Goal: Transaction & Acquisition: Obtain resource

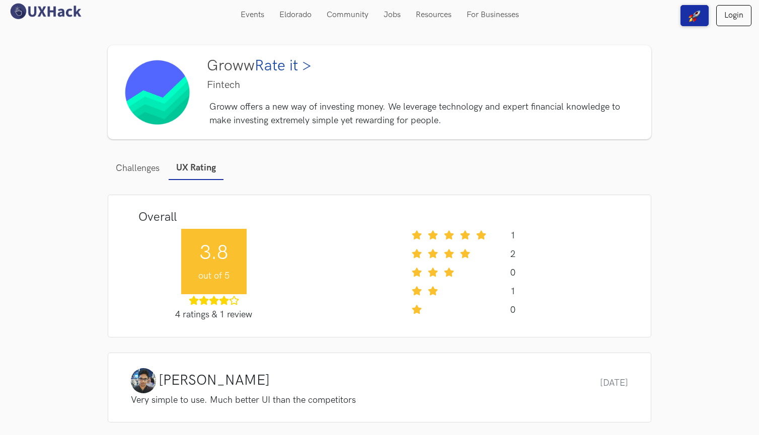
click at [284, 99] on div "Groww Rate it > Fintech Groww offers a new way of investing money. We leverage …" at bounding box center [423, 92] width 429 height 70
click at [284, 73] on link "Rate it >" at bounding box center [283, 66] width 57 height 18
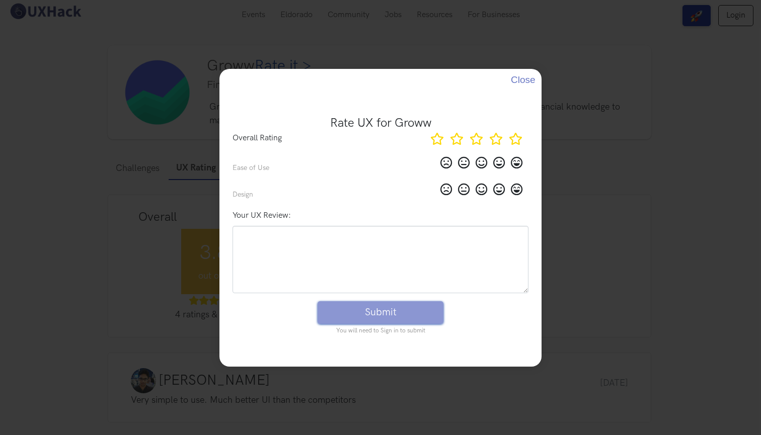
drag, startPoint x: 178, startPoint y: 139, endPoint x: 497, endPoint y: 111, distance: 320.9
click at [178, 139] on div "Rate UX for Groww Overall Rating Ease of Use Design Your UX Review: Submit You …" at bounding box center [380, 218] width 753 height 318
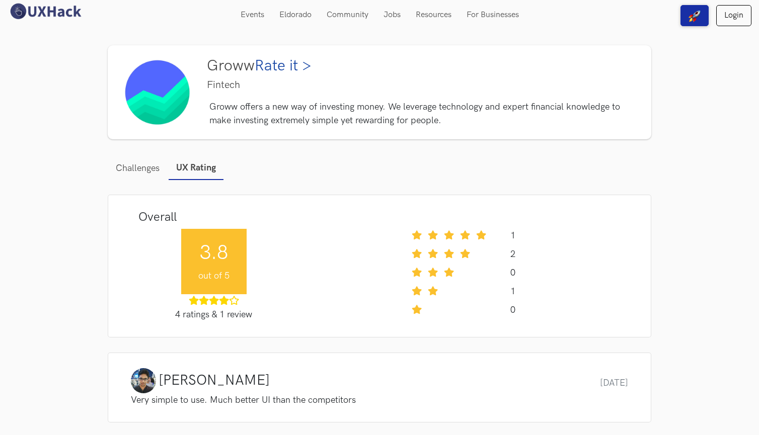
click at [436, 121] on p "Groww offers a new way of investing money. We leverage technology and expert fi…" at bounding box center [423, 113] width 429 height 27
click at [141, 176] on link "Challenges" at bounding box center [138, 169] width 60 height 24
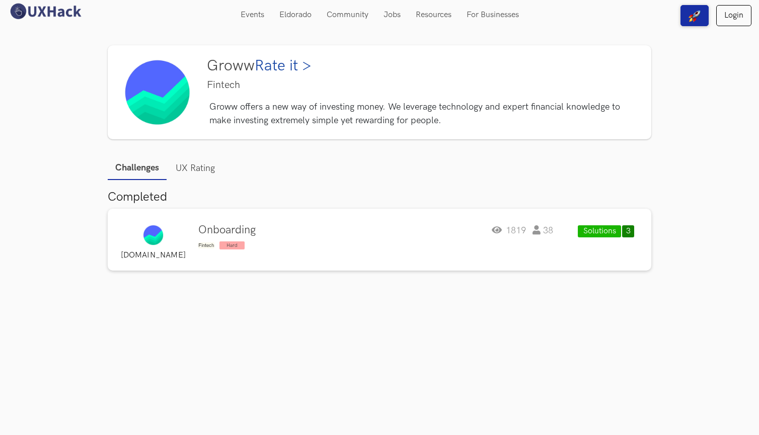
click at [264, 238] on div "Onboarding Fintech Hard 1819 38" at bounding box center [375, 237] width 355 height 27
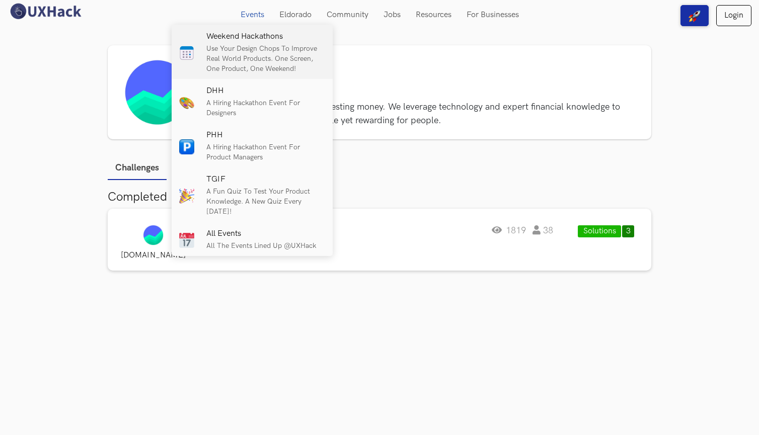
click at [246, 57] on p "Use your design chops to improve real world products. One screen, One product, …" at bounding box center [265, 59] width 119 height 30
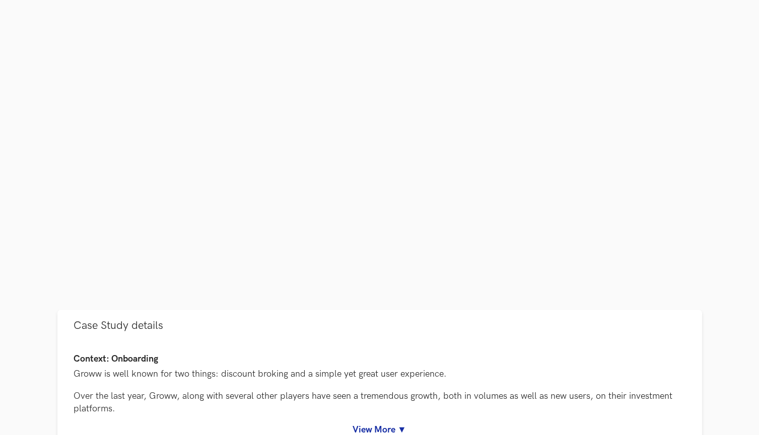
scroll to position [184, 0]
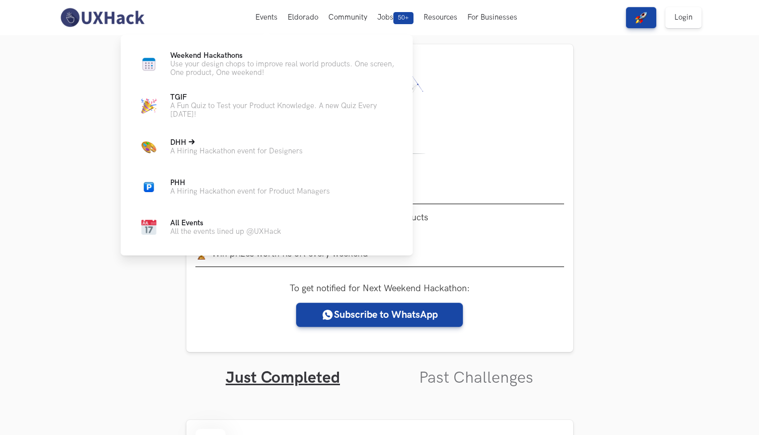
click at [238, 148] on p "A Hiring Hackathon event for Designers" at bounding box center [236, 151] width 132 height 9
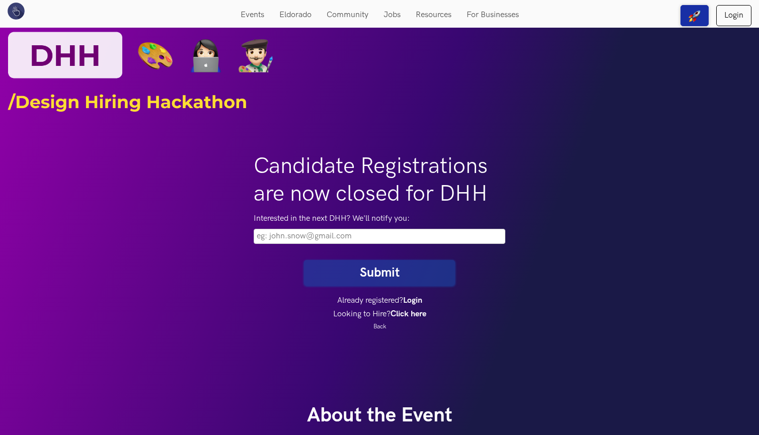
click at [162, 48] on img at bounding box center [380, 61] width 744 height 112
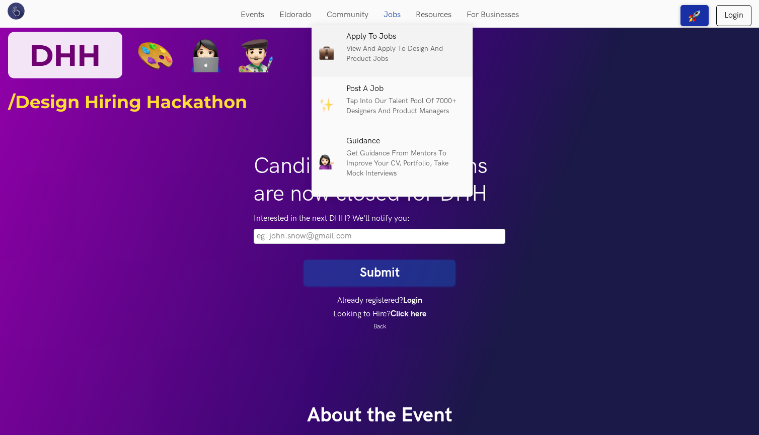
click at [366, 48] on p "View and apply to design and product jobs" at bounding box center [405, 54] width 119 height 20
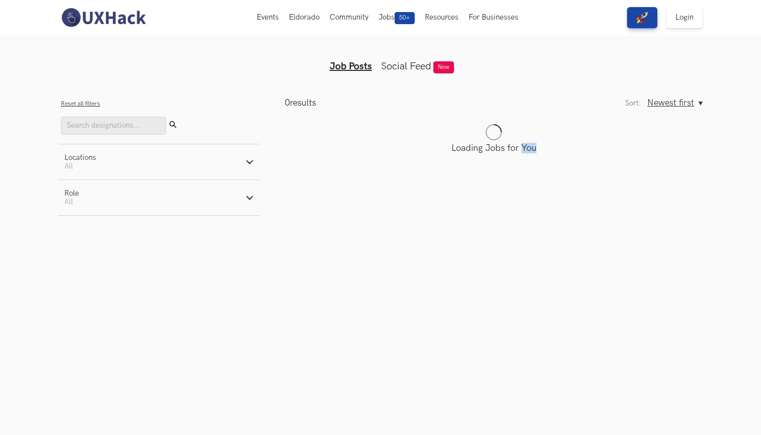
click at [236, 163] on button "Locations Active filters: All" at bounding box center [158, 161] width 201 height 35
click at [256, 260] on button "Role Active filters: All" at bounding box center [158, 267] width 201 height 35
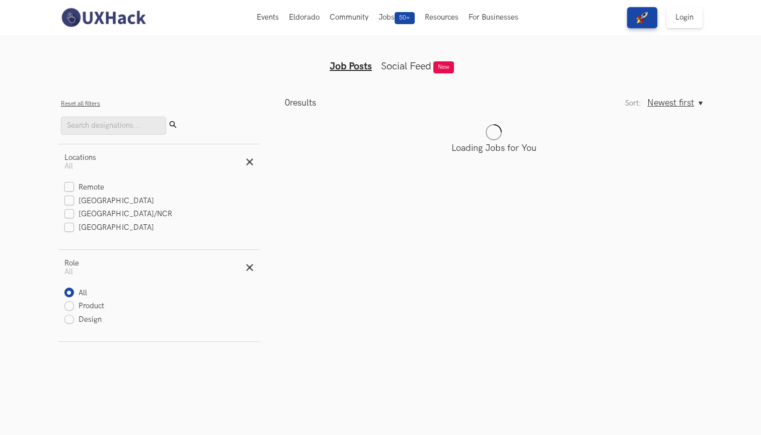
click at [236, 145] on form "Reset all filters Submit Locations Active filters: All Remote [GEOGRAPHIC_DATA]…" at bounding box center [158, 220] width 201 height 245
click at [244, 159] on button "Locations Active filters: All" at bounding box center [158, 161] width 201 height 35
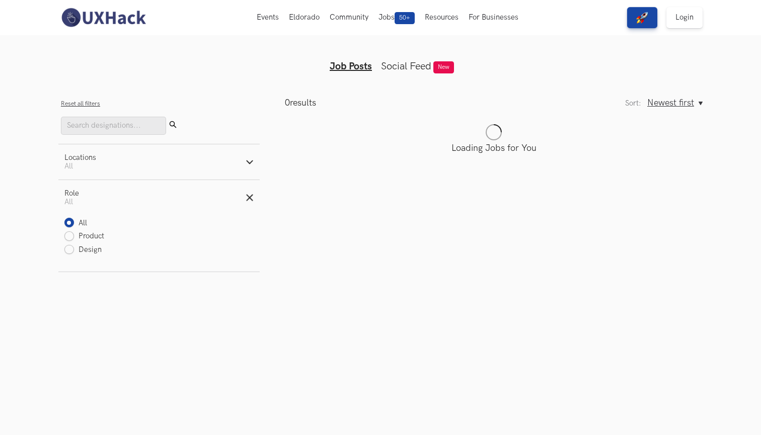
click at [244, 160] on button "Locations Active filters: All" at bounding box center [158, 161] width 201 height 35
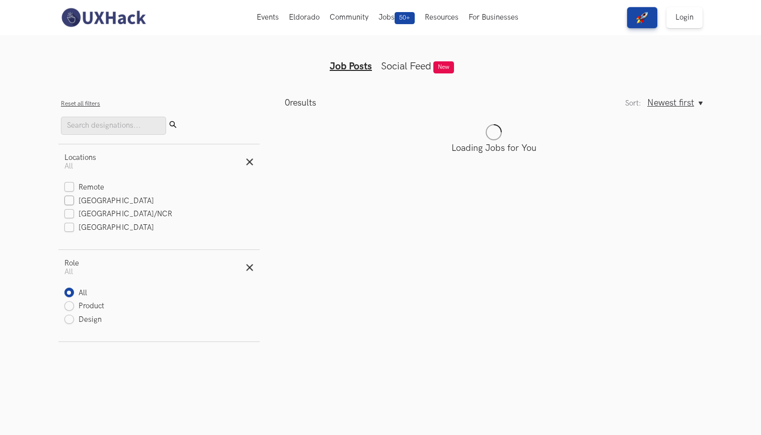
click at [93, 200] on label "[GEOGRAPHIC_DATA]" at bounding box center [109, 201] width 90 height 11
click at [74, 200] on input "[GEOGRAPHIC_DATA]" at bounding box center [69, 202] width 10 height 10
checkbox input "true"
